Goal: Task Accomplishment & Management: Complete application form

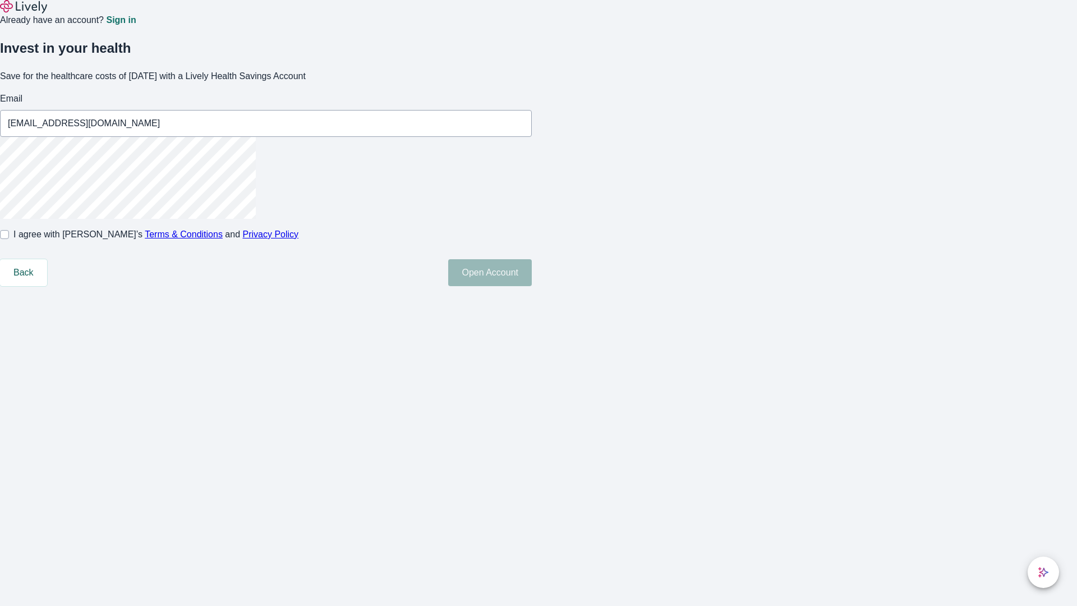
click at [9, 239] on input "I agree with Lively’s Terms & Conditions and Privacy Policy" at bounding box center [4, 234] width 9 height 9
checkbox input "true"
click at [532, 286] on button "Open Account" at bounding box center [490, 272] width 84 height 27
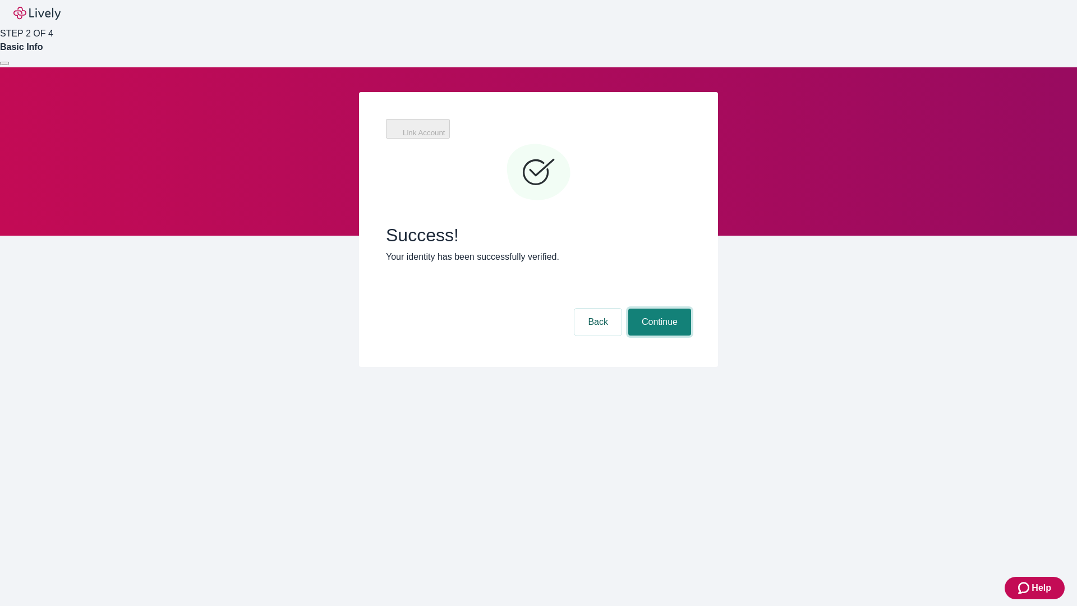
click at [658, 308] on button "Continue" at bounding box center [659, 321] width 63 height 27
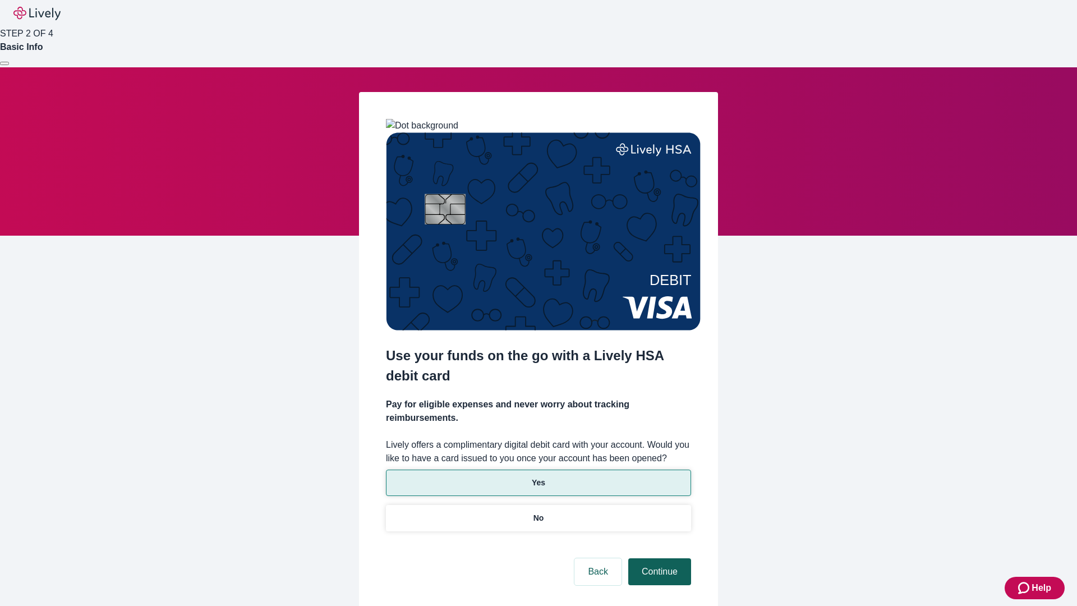
click at [538, 477] on p "Yes" at bounding box center [538, 483] width 13 height 12
click at [658, 558] on button "Continue" at bounding box center [659, 571] width 63 height 27
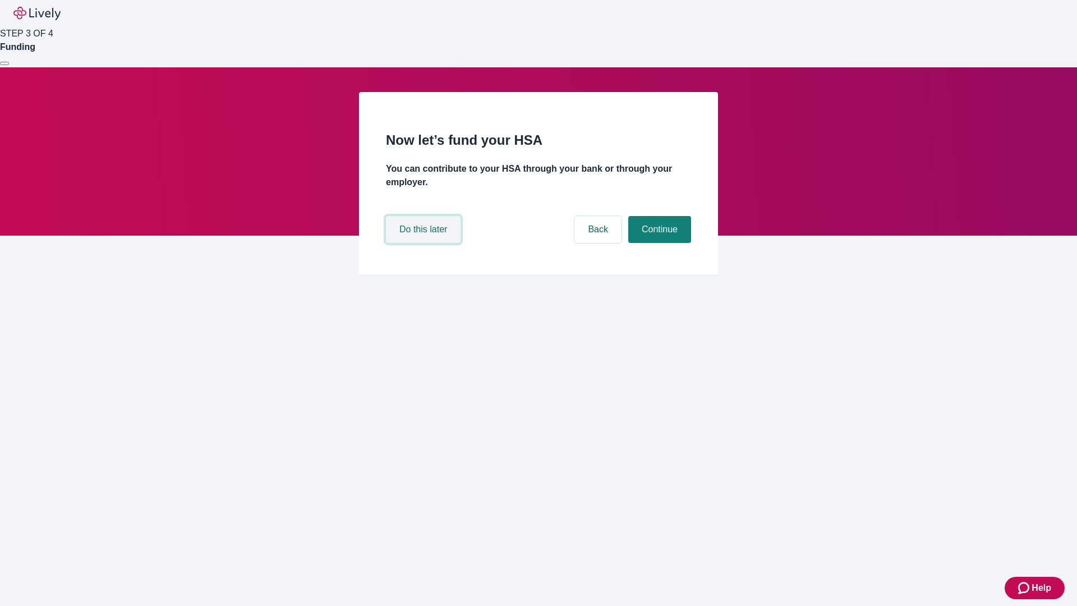
click at [425, 243] on button "Do this later" at bounding box center [423, 229] width 75 height 27
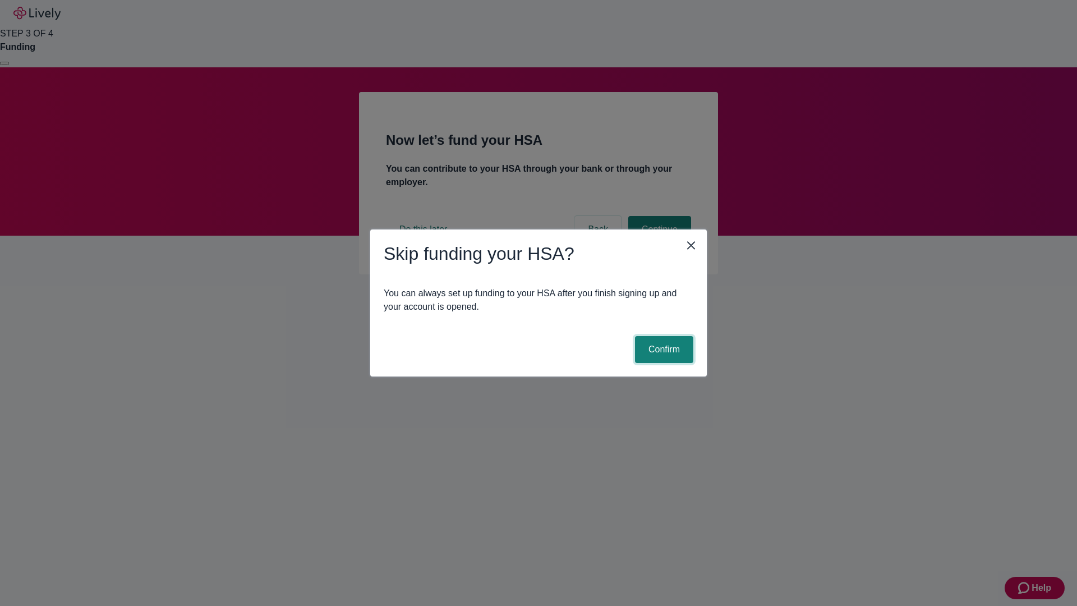
click at [662, 349] on button "Confirm" at bounding box center [664, 349] width 58 height 27
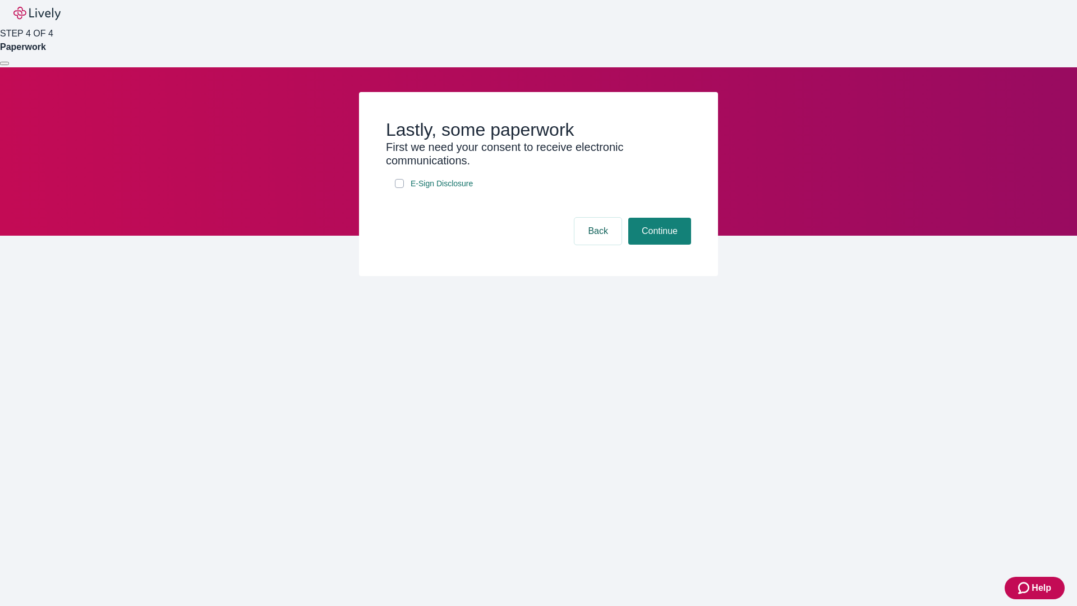
click at [399, 188] on input "E-Sign Disclosure" at bounding box center [399, 183] width 9 height 9
checkbox input "true"
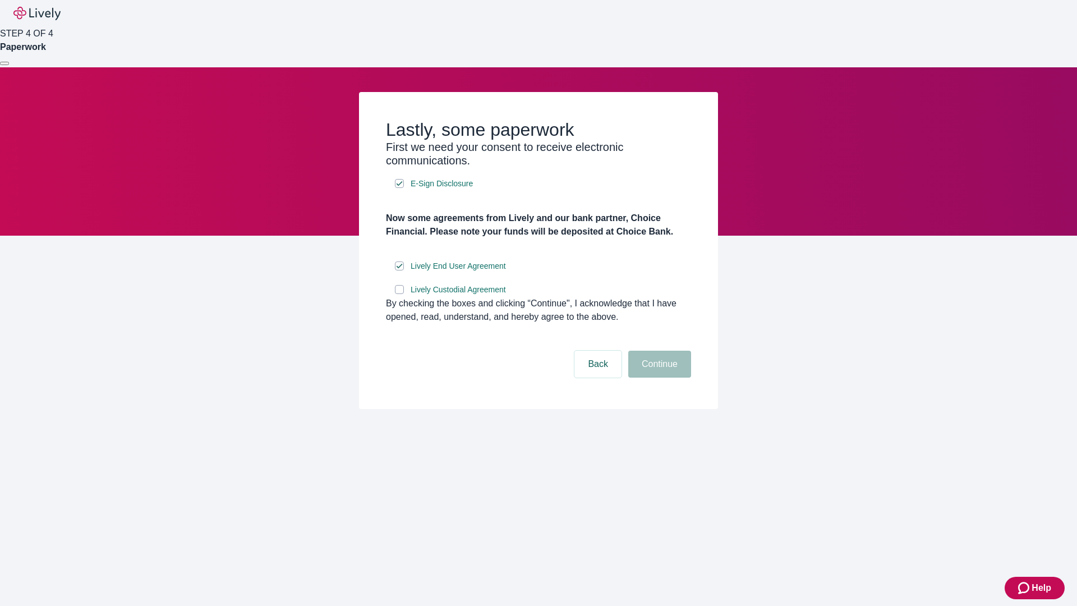
click at [399, 294] on input "Lively Custodial Agreement" at bounding box center [399, 289] width 9 height 9
checkbox input "true"
click at [658, 377] on button "Continue" at bounding box center [659, 363] width 63 height 27
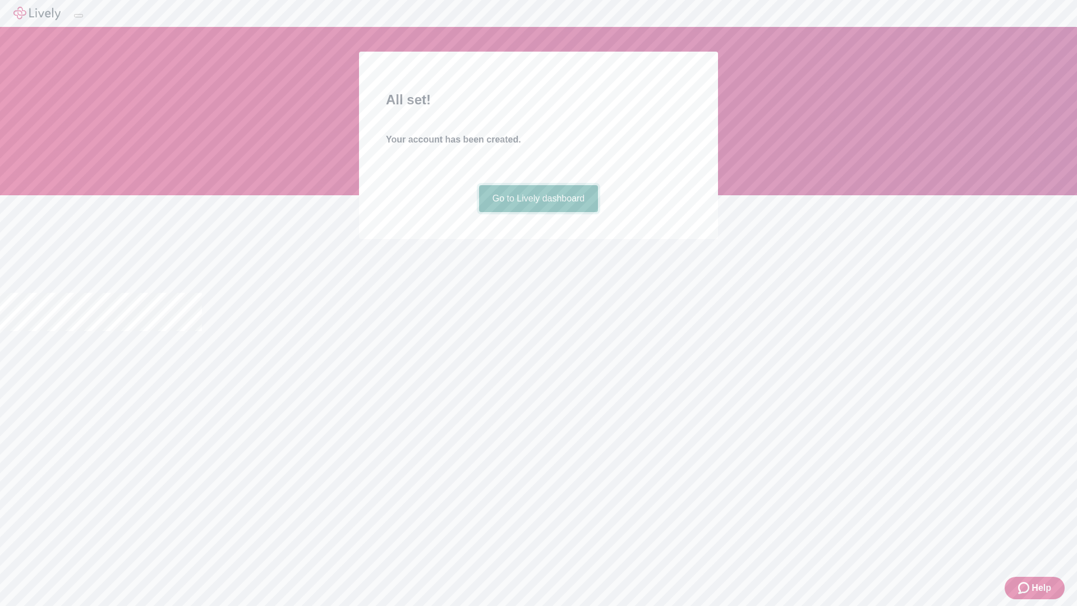
click at [538, 212] on link "Go to Lively dashboard" at bounding box center [538, 198] width 119 height 27
